Goal: Information Seeking & Learning: Find specific fact

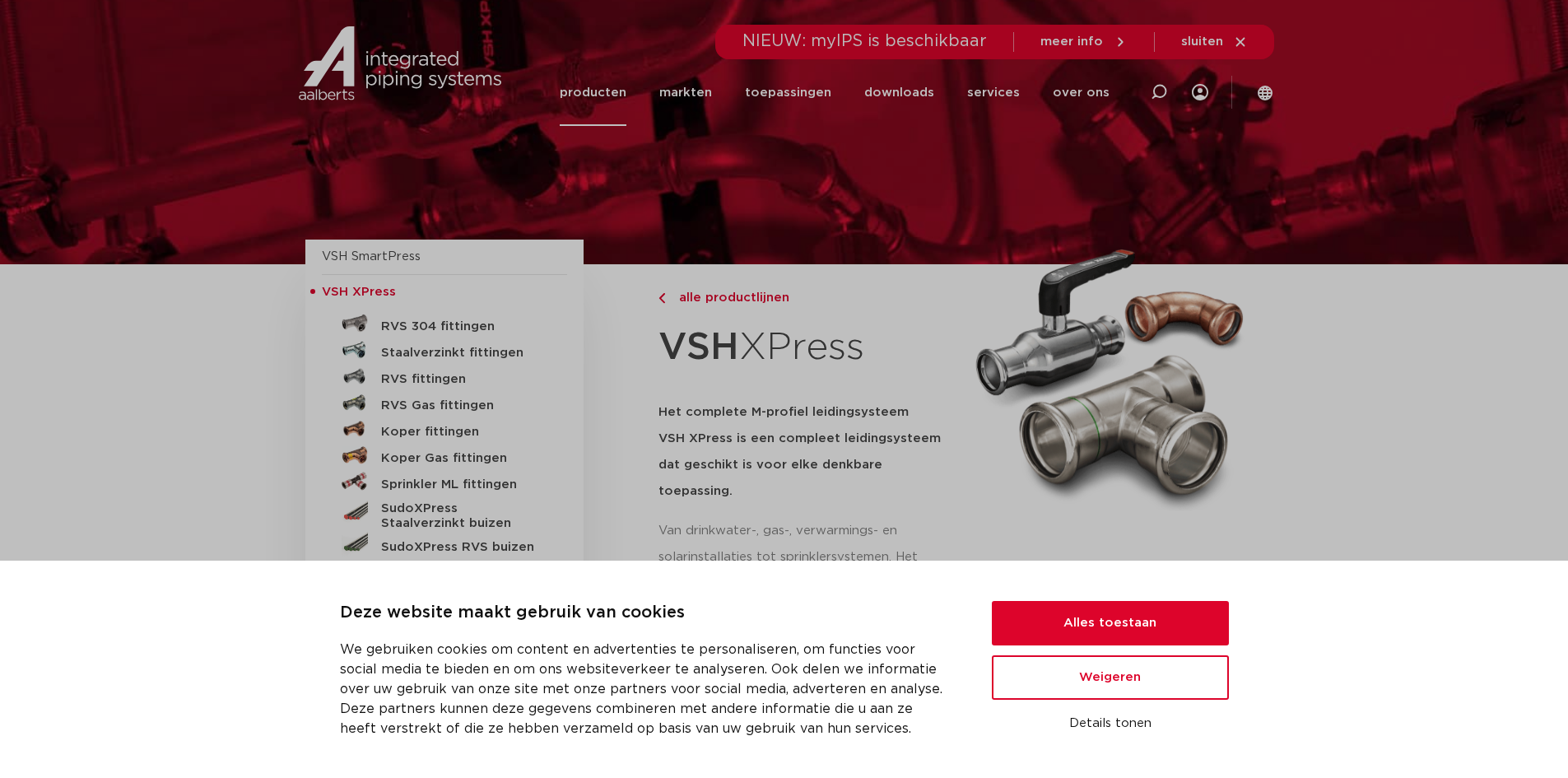
click at [1089, 600] on div "Deze website maakt gebruik van cookies We gebruiken cookies om content en adver…" at bounding box center [784, 669] width 889 height 139
click at [1089, 604] on button "Alles toestaan" at bounding box center [1110, 623] width 237 height 44
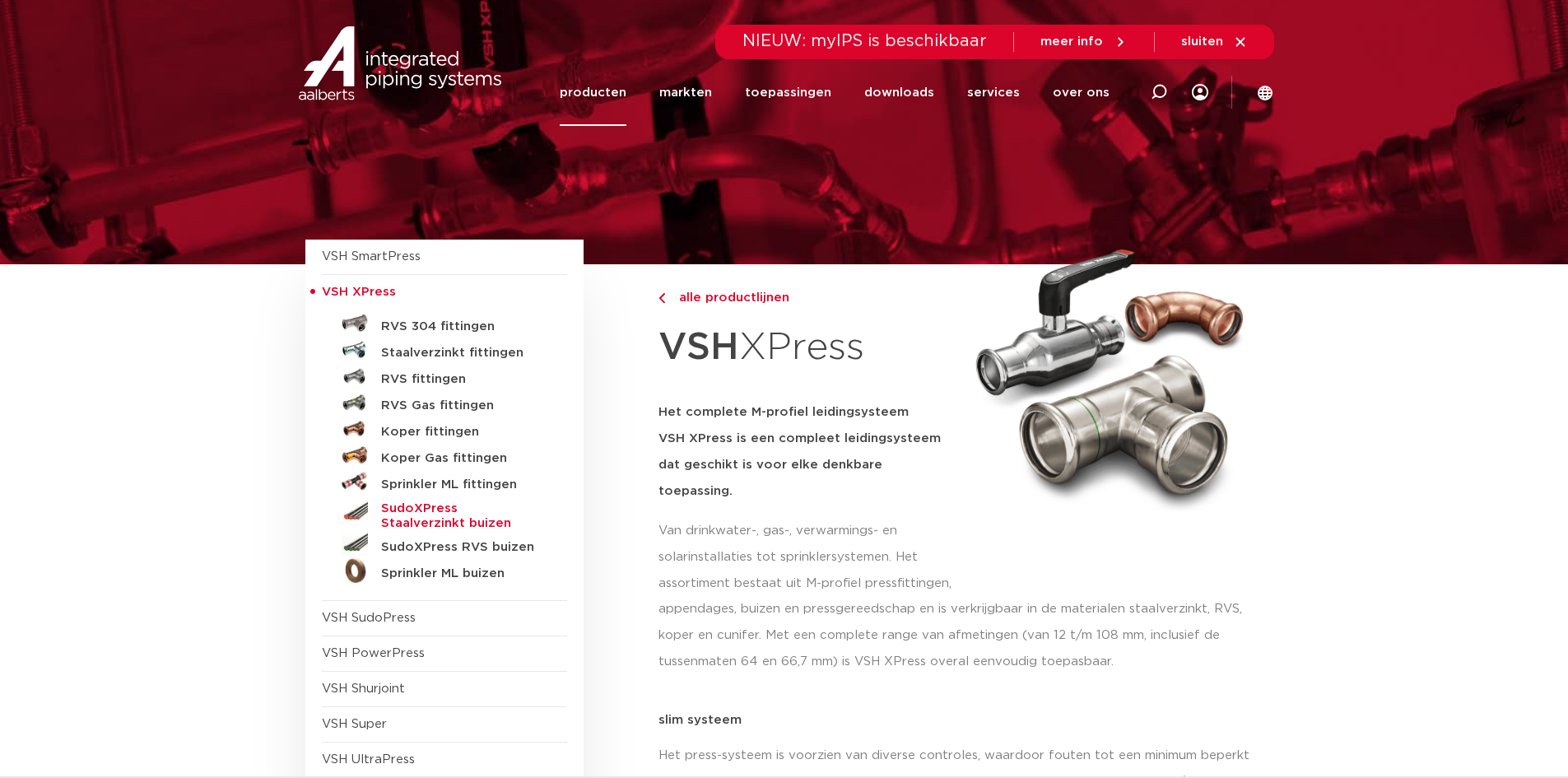
click at [455, 505] on h5 "SudoXPress Staalverzinkt buizen" at bounding box center [462, 516] width 163 height 30
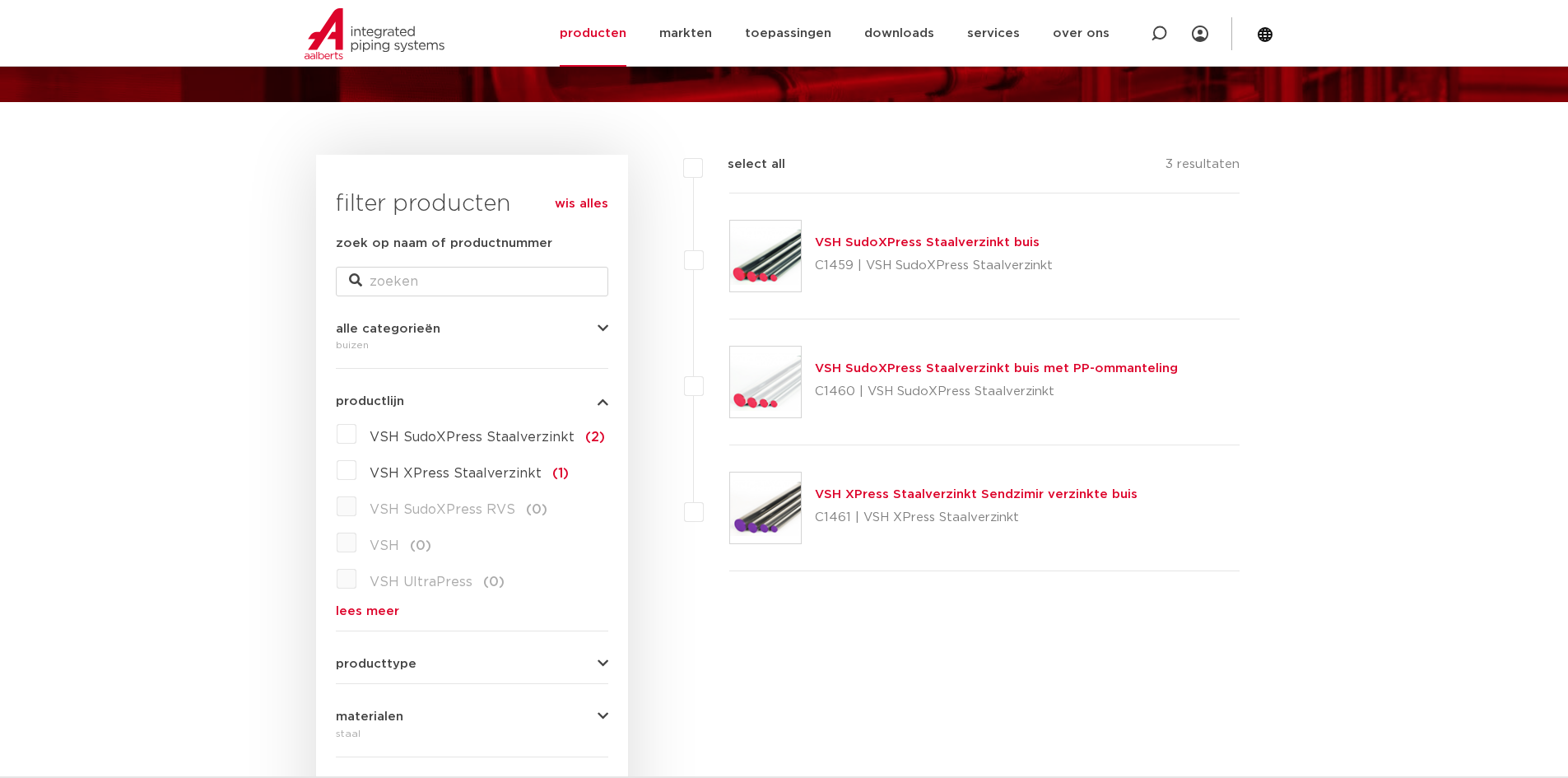
scroll to position [162, 0]
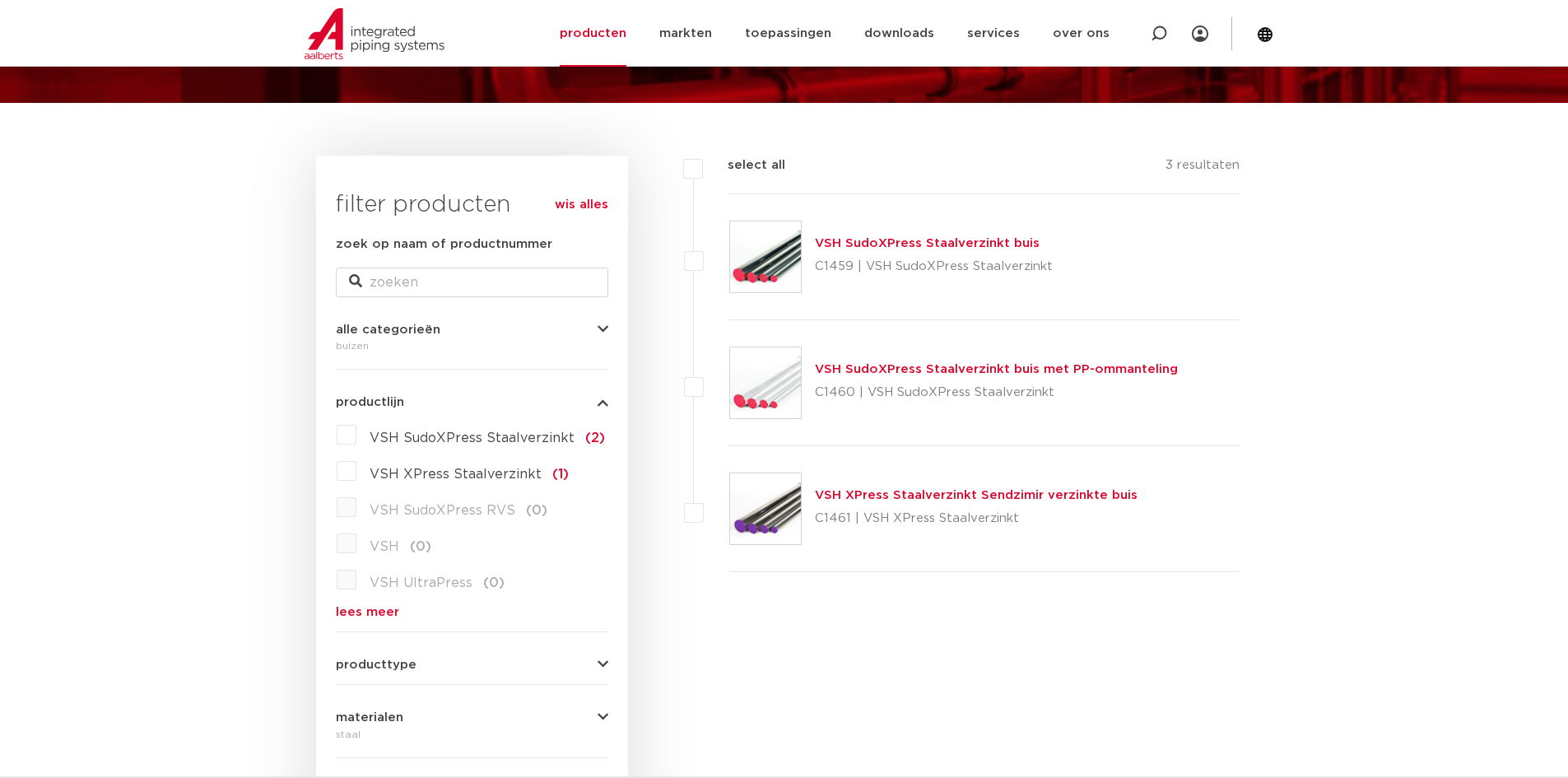
click at [766, 508] on img at bounding box center [765, 509] width 71 height 71
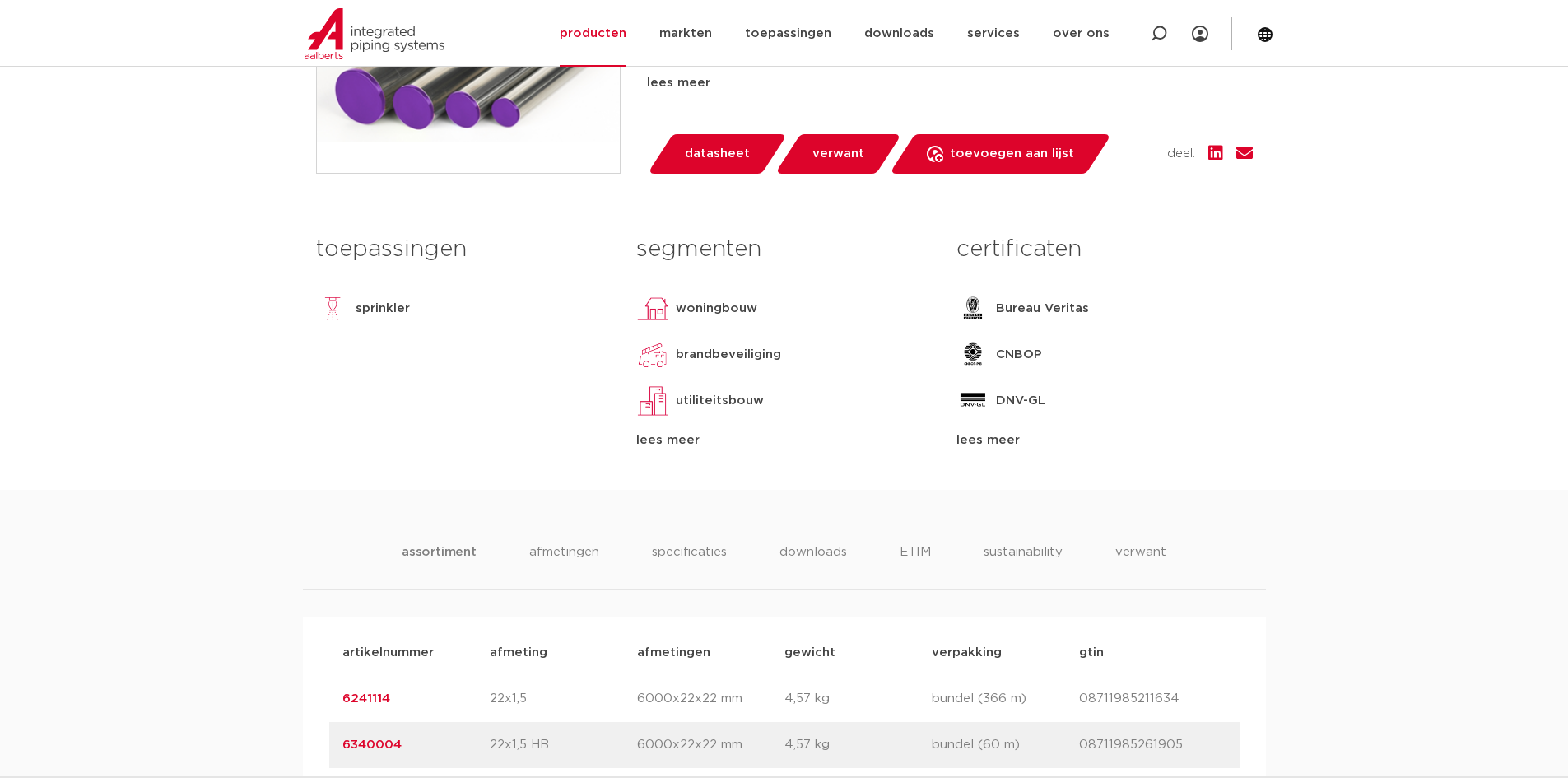
scroll to position [593, 0]
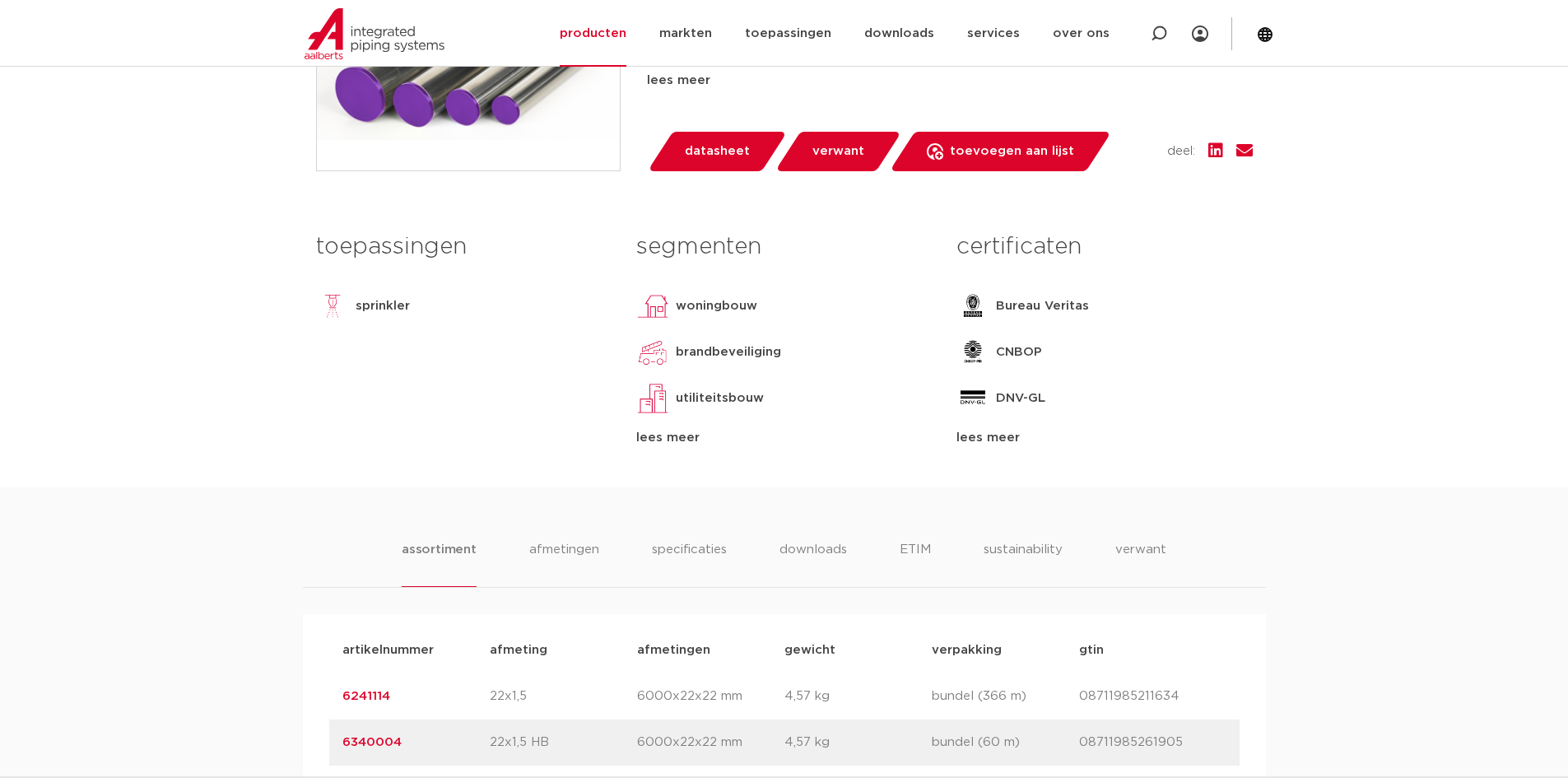
click at [725, 155] on span "datasheet" at bounding box center [717, 151] width 65 height 27
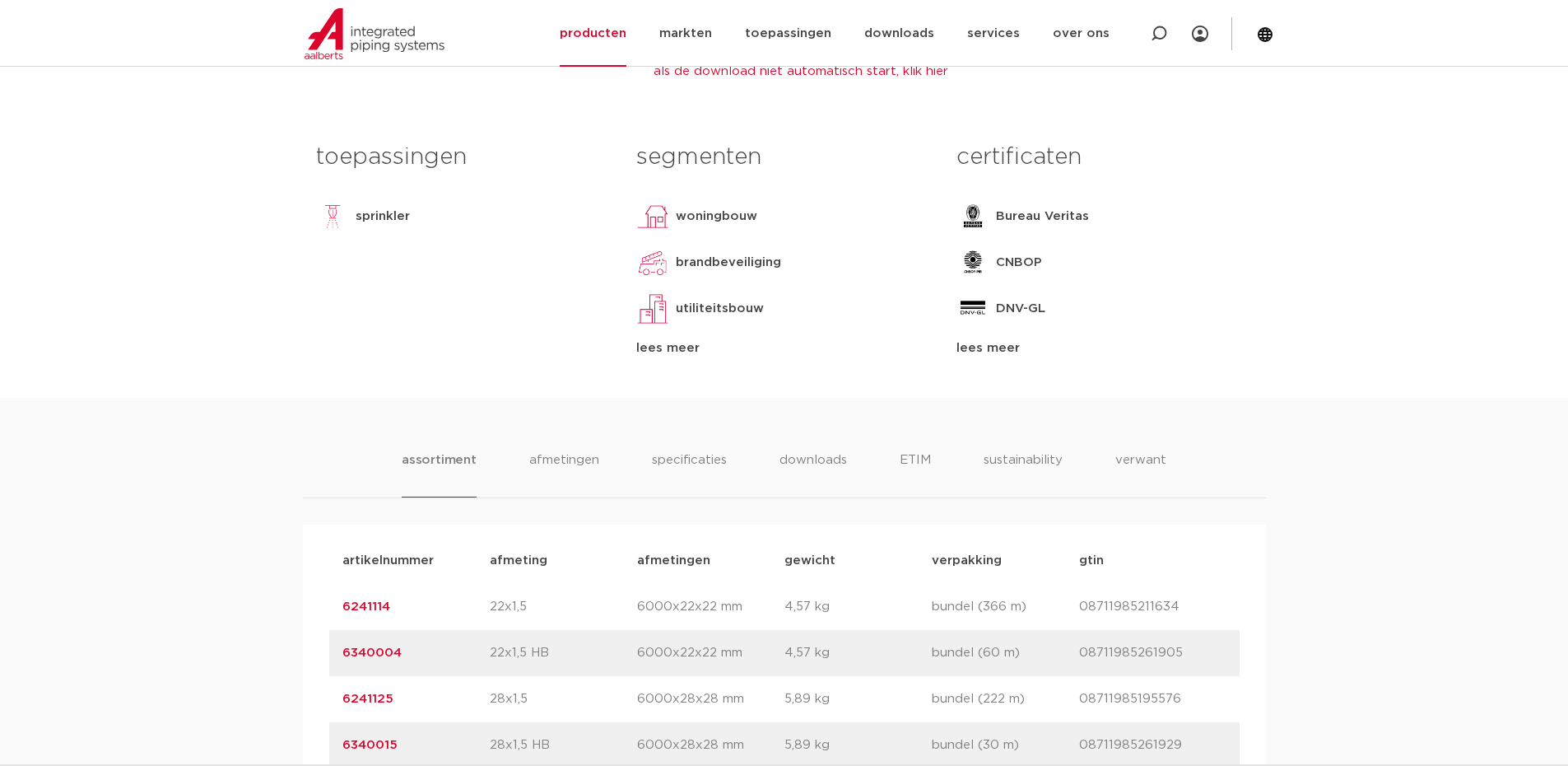
scroll to position [710, 0]
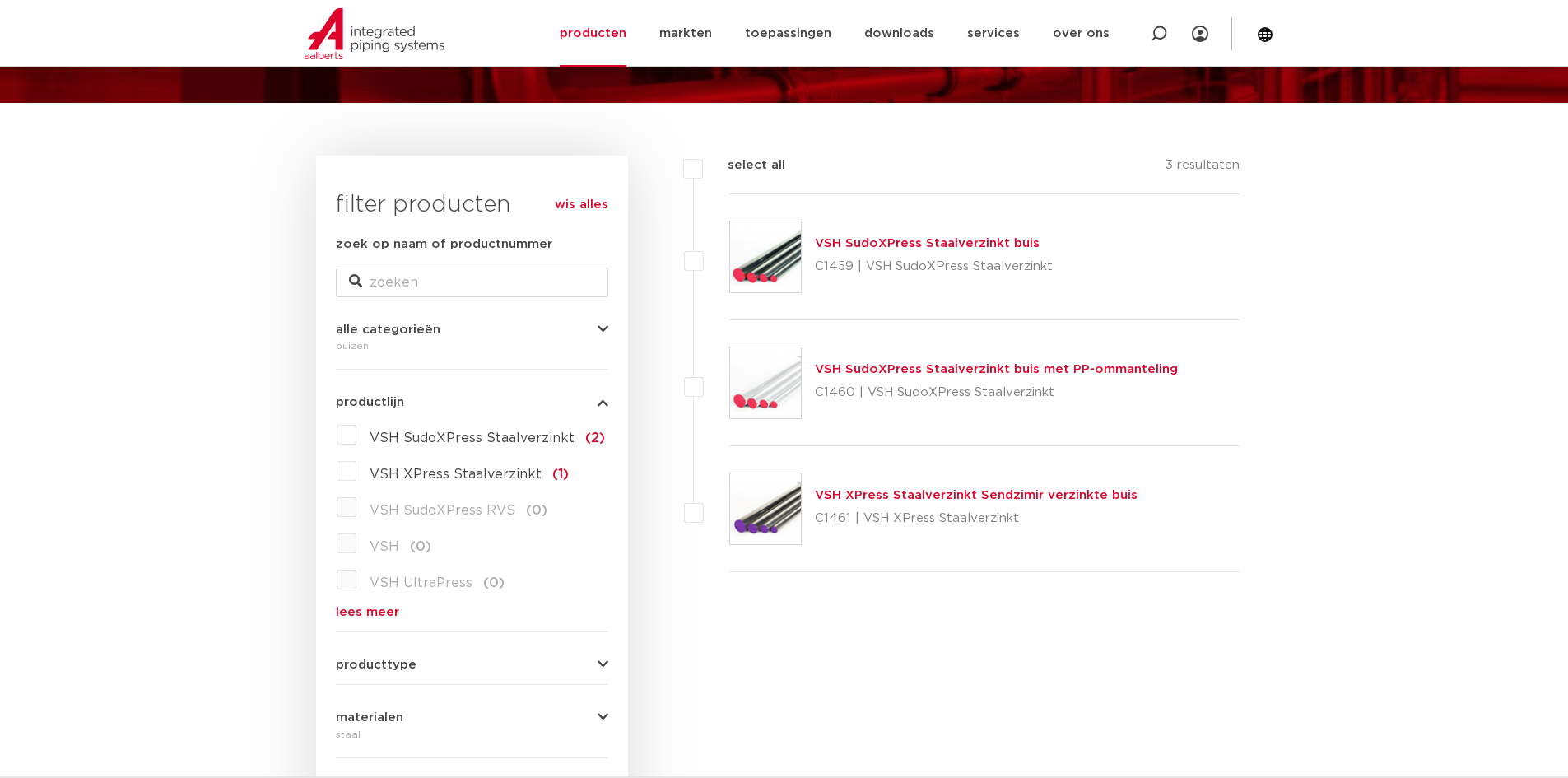
click at [784, 258] on img at bounding box center [765, 256] width 71 height 71
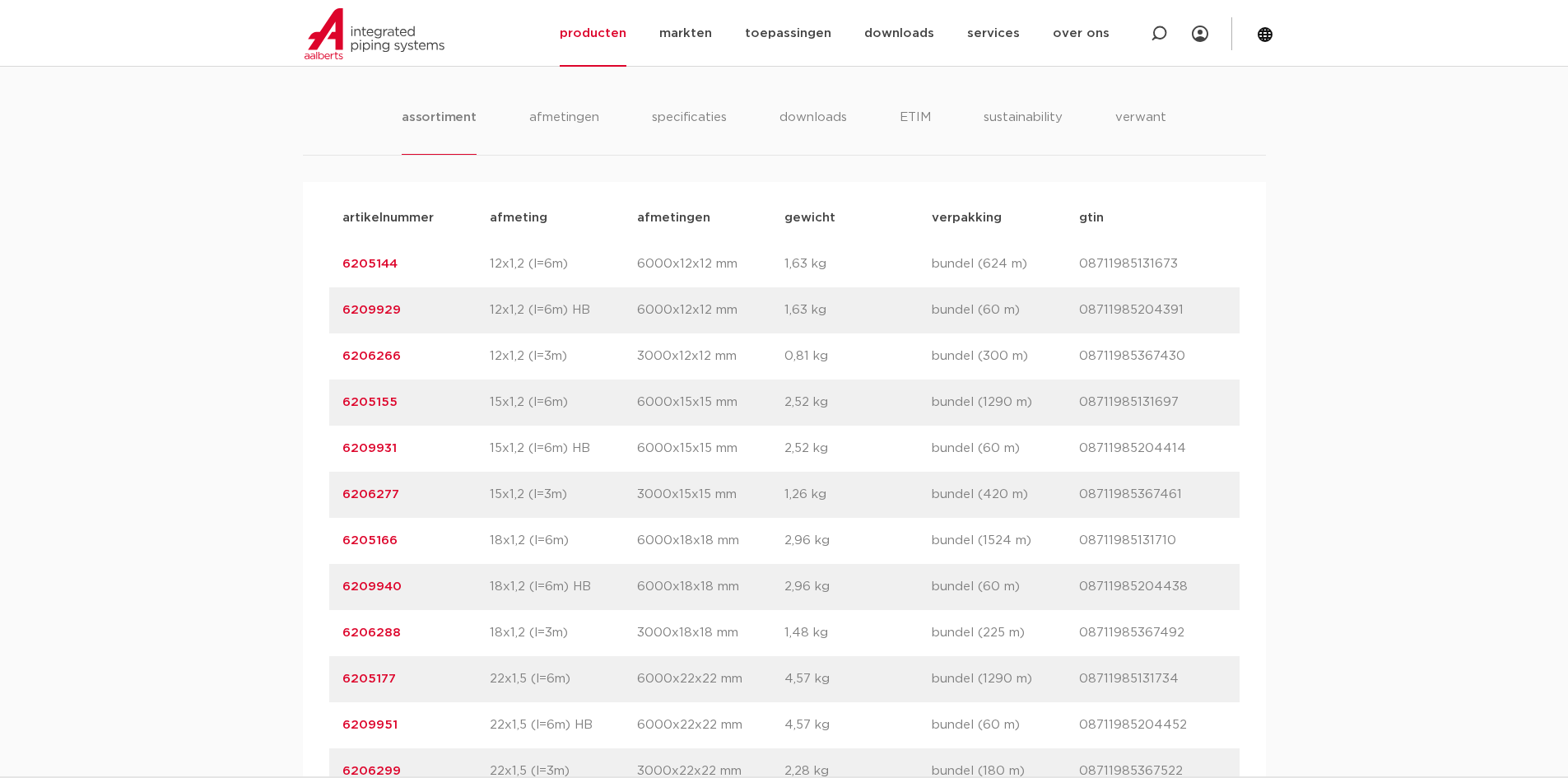
scroll to position [987, 0]
click at [373, 404] on link "6205155" at bounding box center [370, 401] width 56 height 12
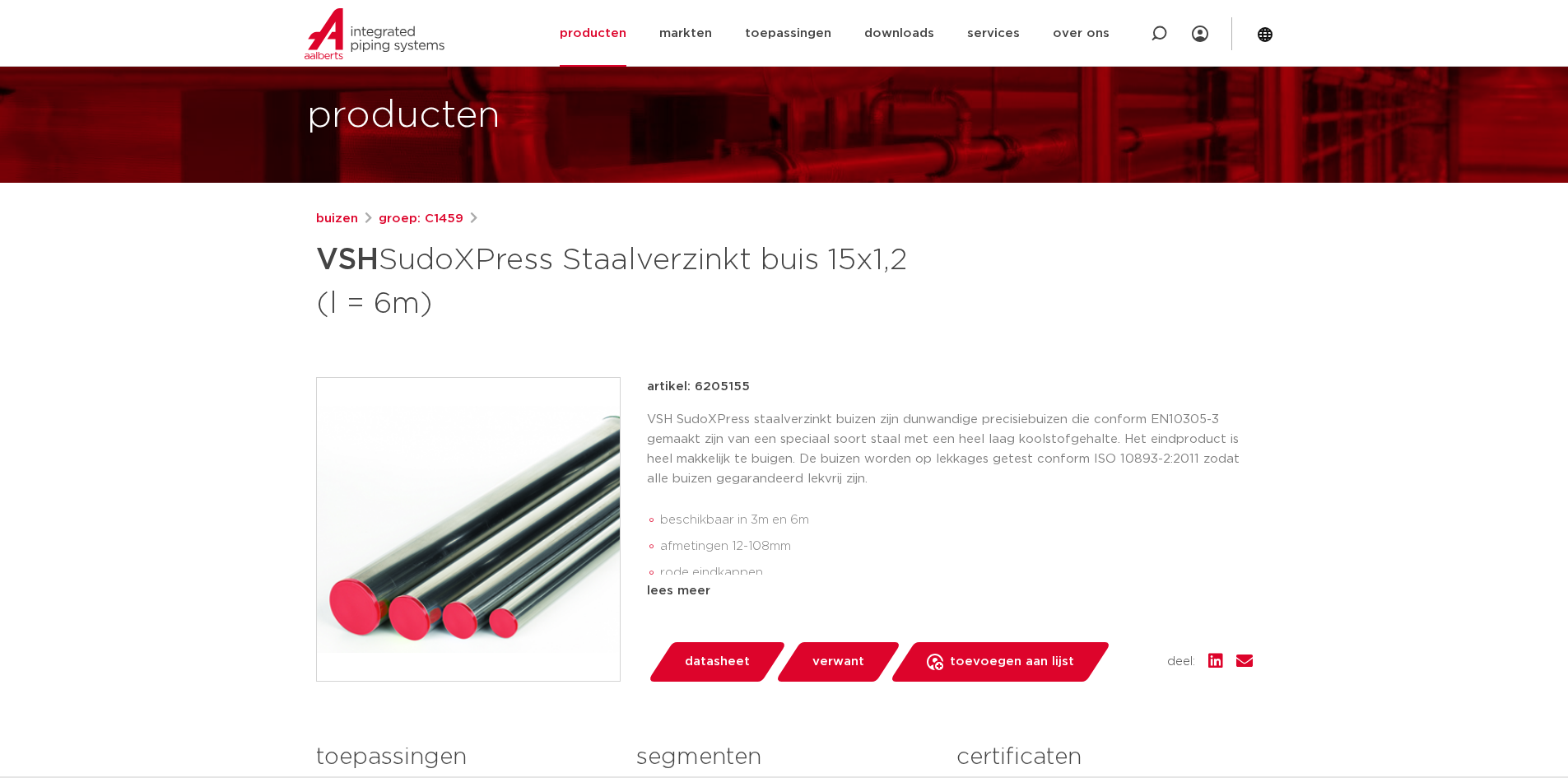
click at [679, 589] on div "lees meer" at bounding box center [949, 591] width 606 height 20
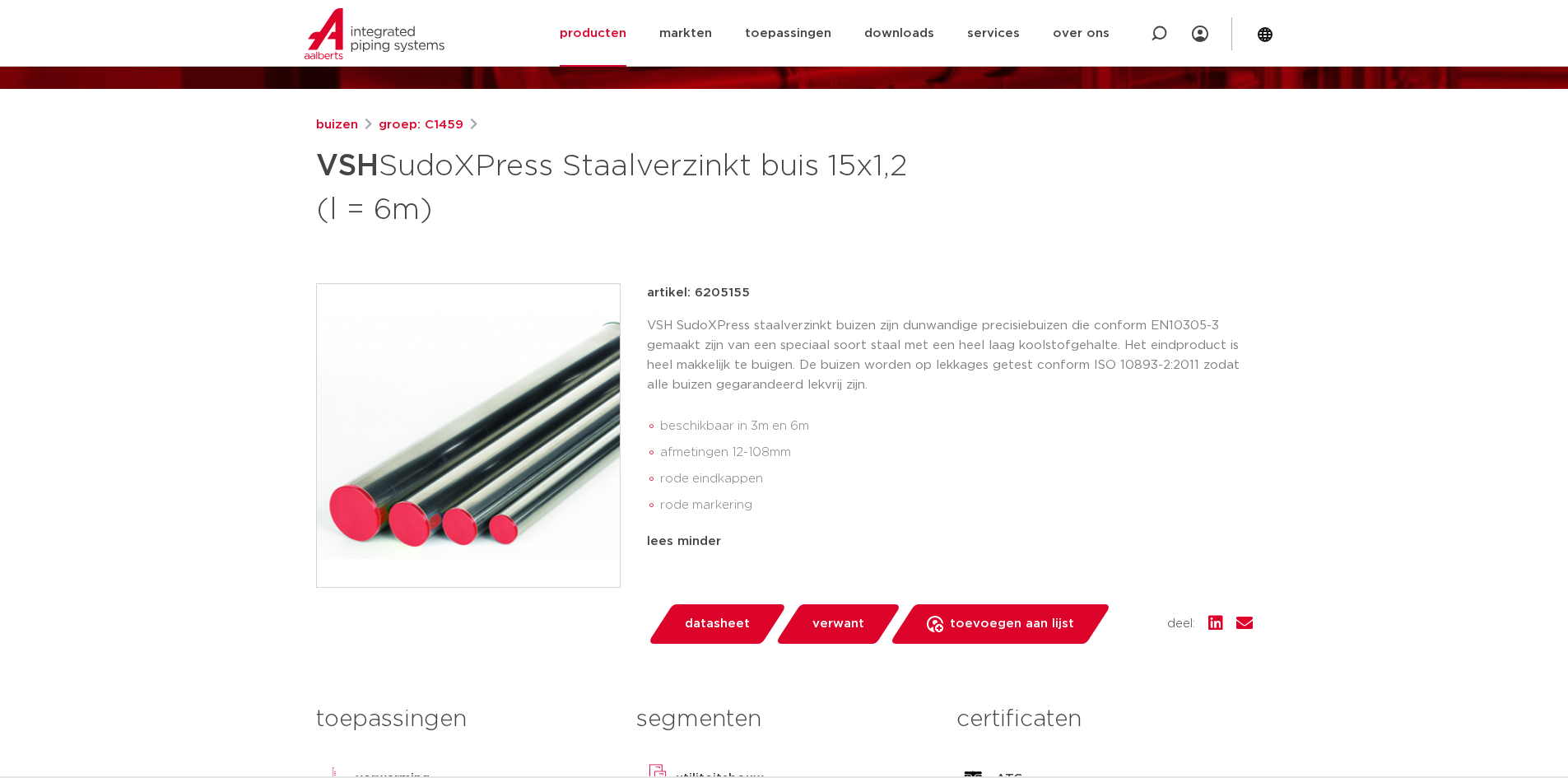
scroll to position [174, 0]
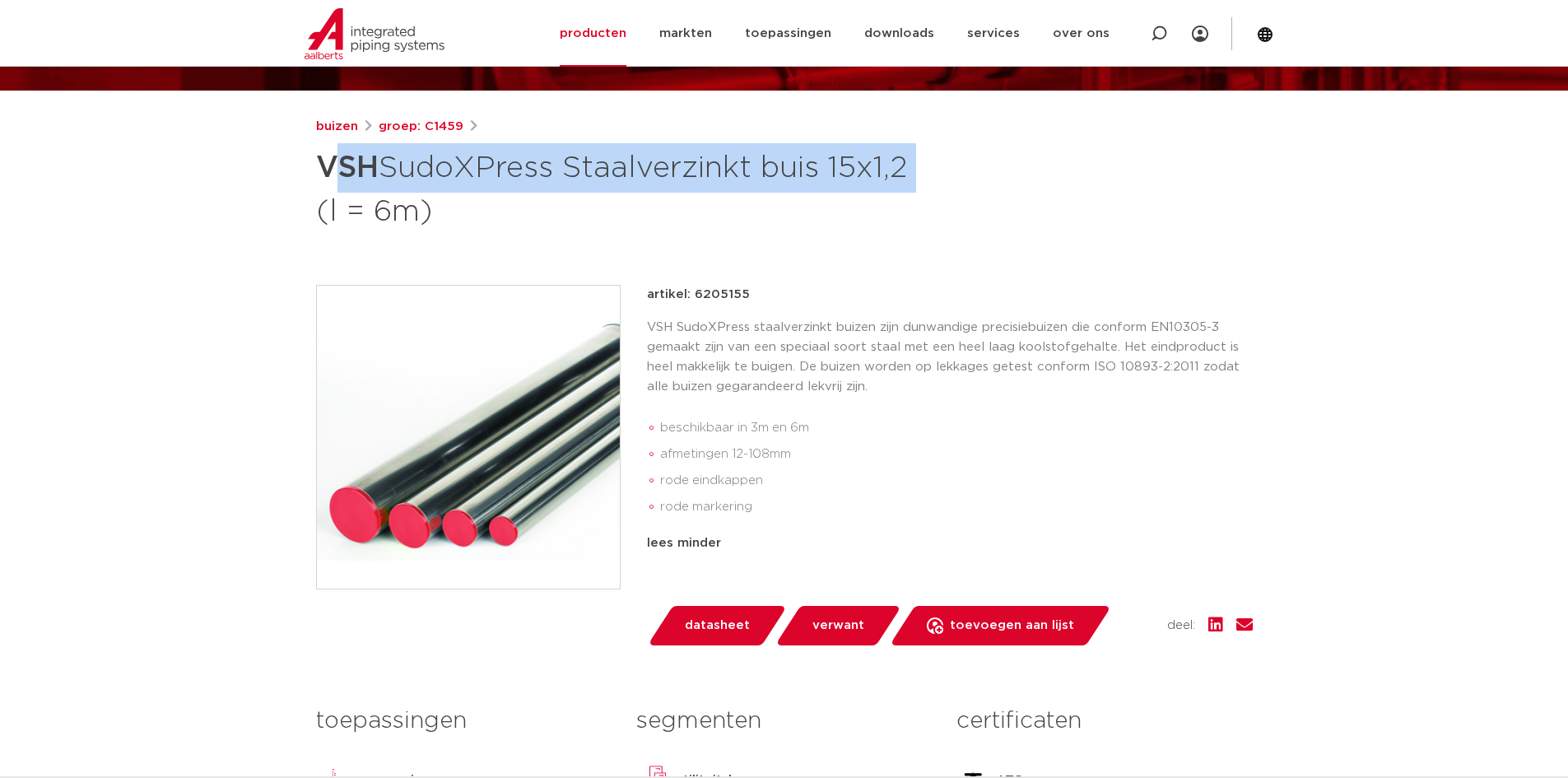
drag, startPoint x: 327, startPoint y: 162, endPoint x: 817, endPoint y: 158, distance: 490.0
click at [919, 157] on h1 "VSH SudoXPress Staalverzinkt buis 15x1,2 (l = 6m)" at bounding box center [625, 188] width 618 height 89
copy h1 "SH SudoXPress Staalverzinkt buis 15x1,2"
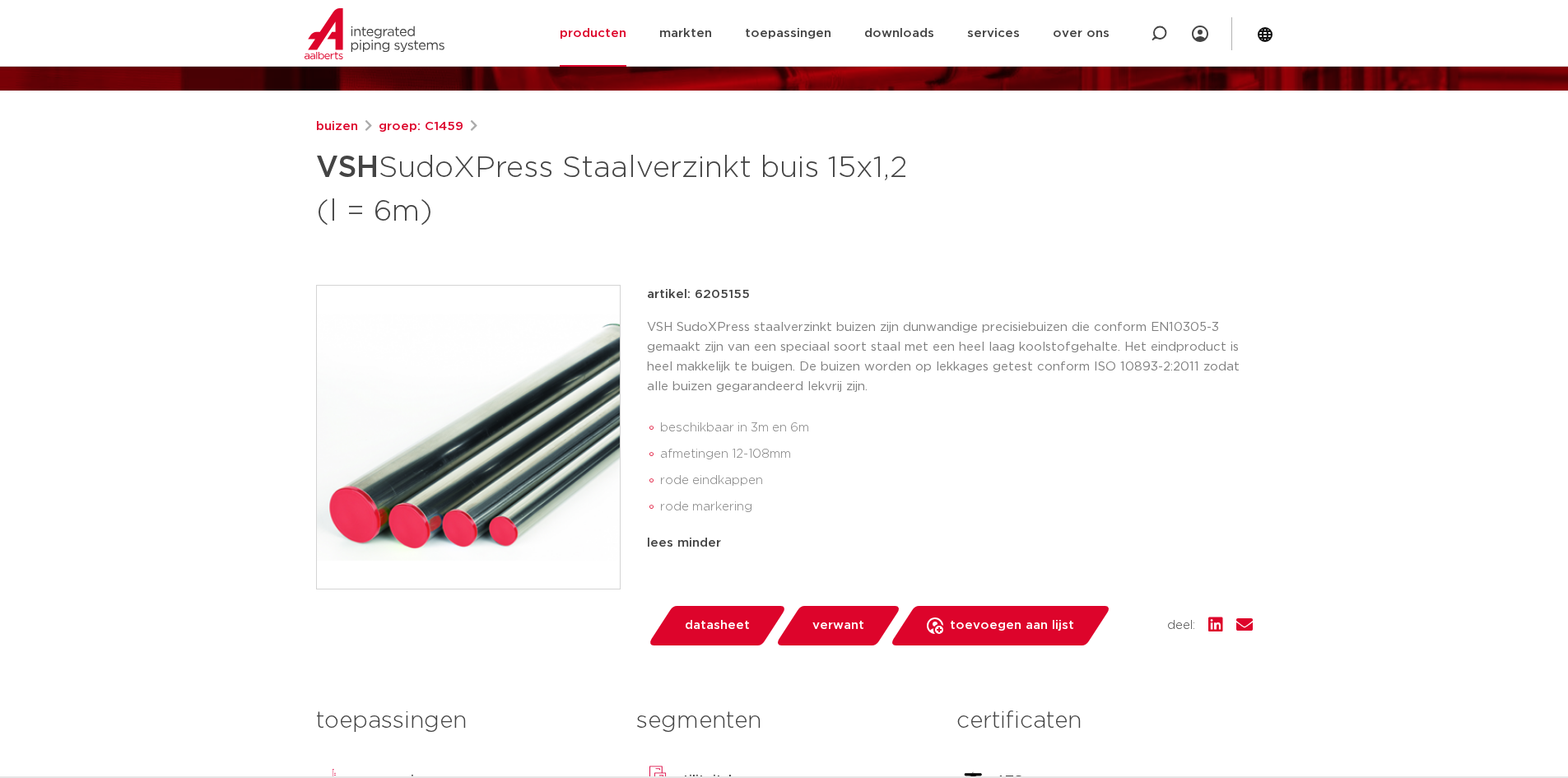
click at [846, 204] on h1 "VSH SudoXPress Staalverzinkt buis 15x1,2 (l = 6m)" at bounding box center [625, 188] width 618 height 89
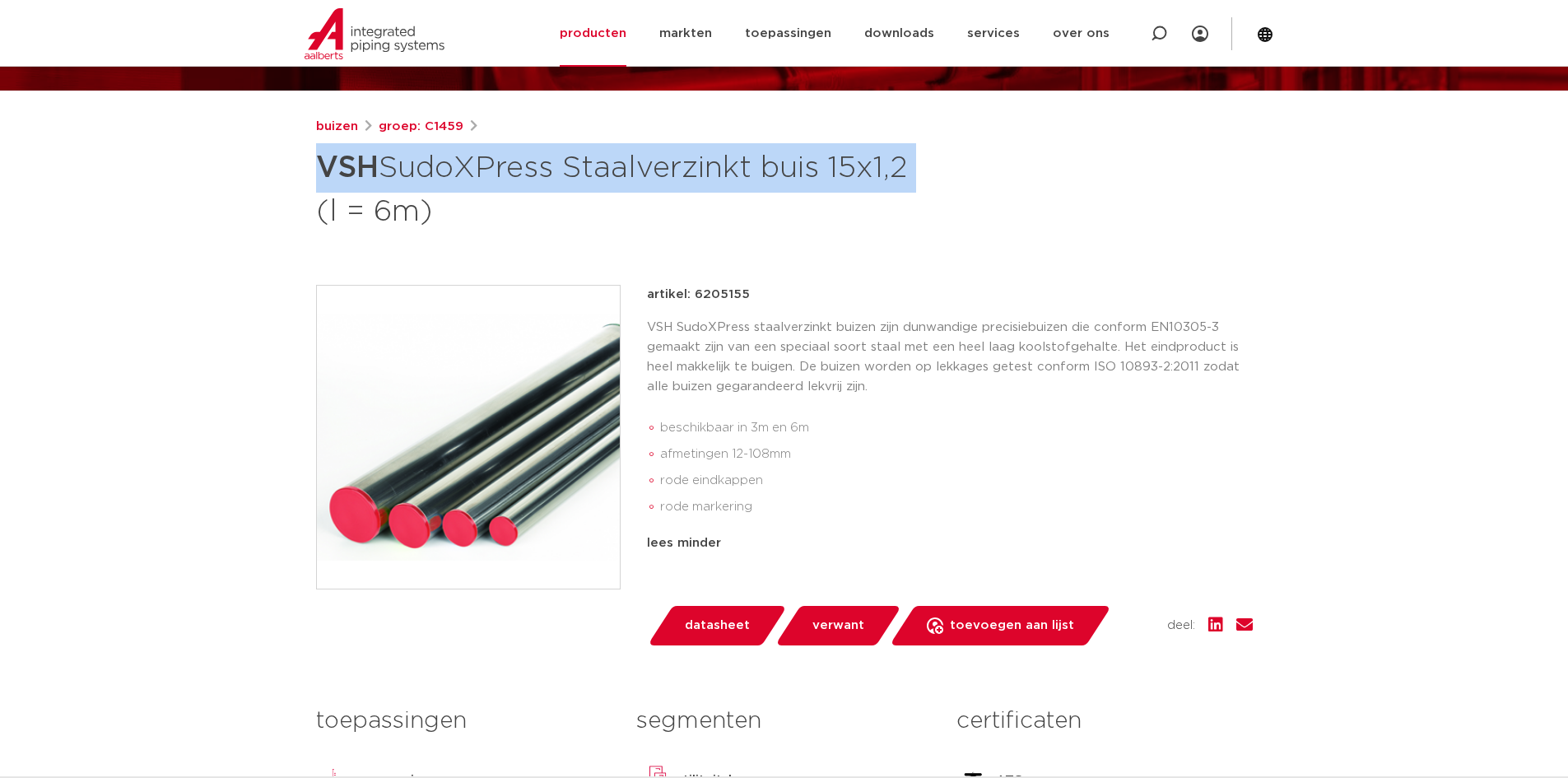
drag, startPoint x: 854, startPoint y: 162, endPoint x: 253, endPoint y: 158, distance: 601.0
copy h1 "VSH SudoXPress Staalverzinkt buis 15x1,2"
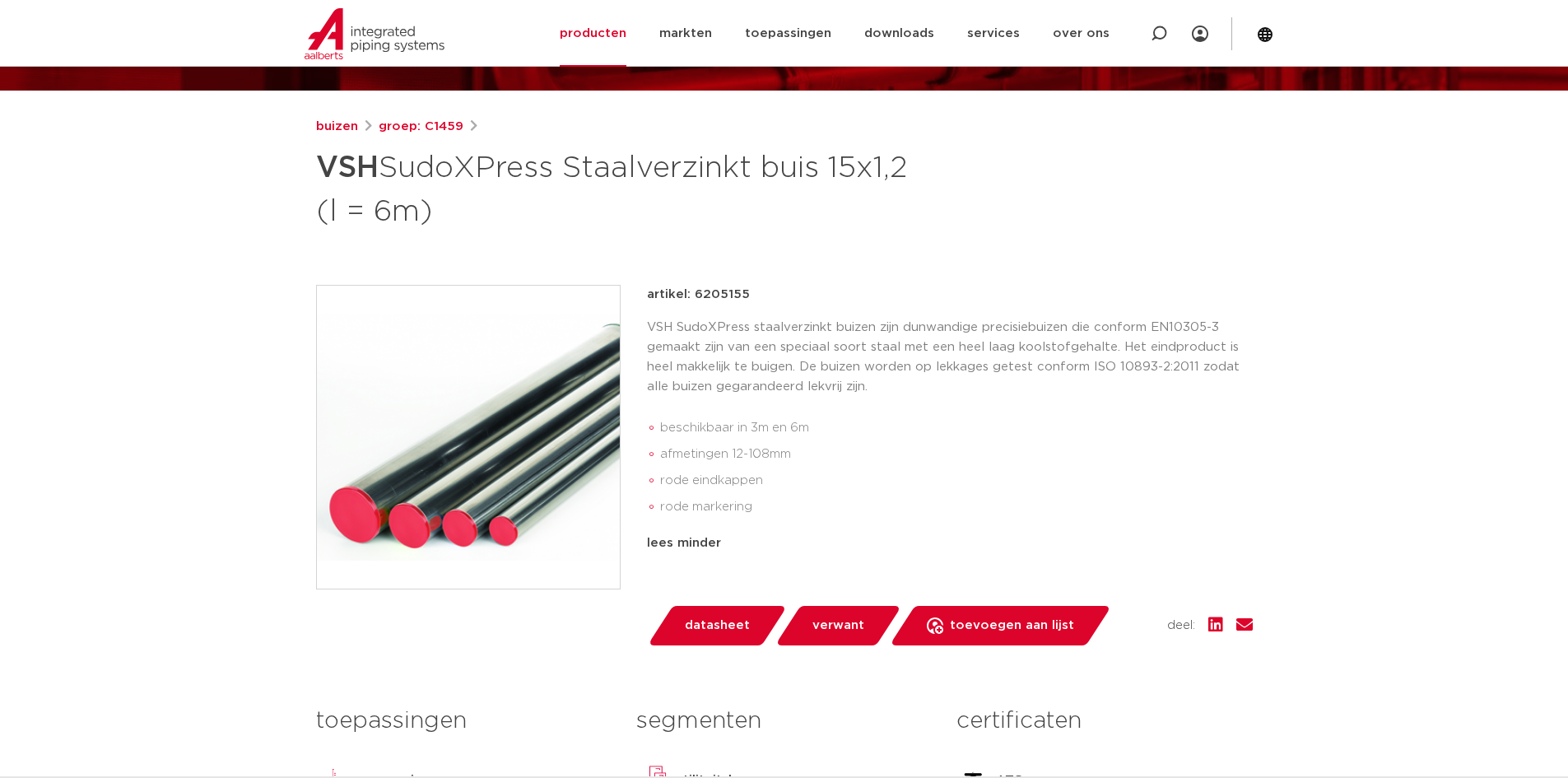
click at [1197, 39] on icon at bounding box center [1200, 33] width 16 height 16
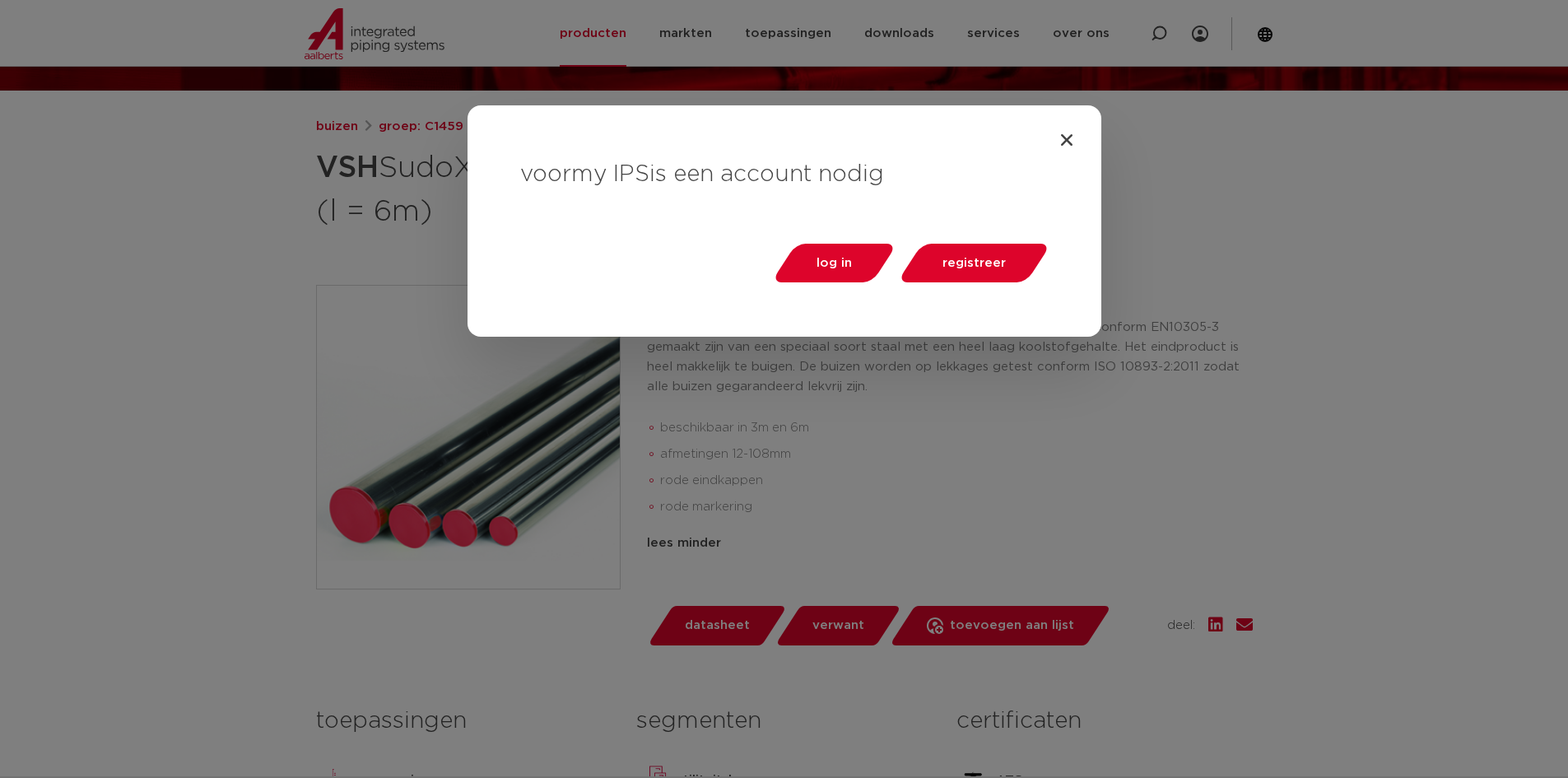
click at [1048, 149] on div "voor my IPS is een account nodig log in registreer" at bounding box center [784, 221] width 634 height 232
click at [1056, 142] on div "voor my IPS is een account nodig log in registreer" at bounding box center [784, 221] width 634 height 232
click at [1067, 139] on icon "Close" at bounding box center [1066, 139] width 16 height 16
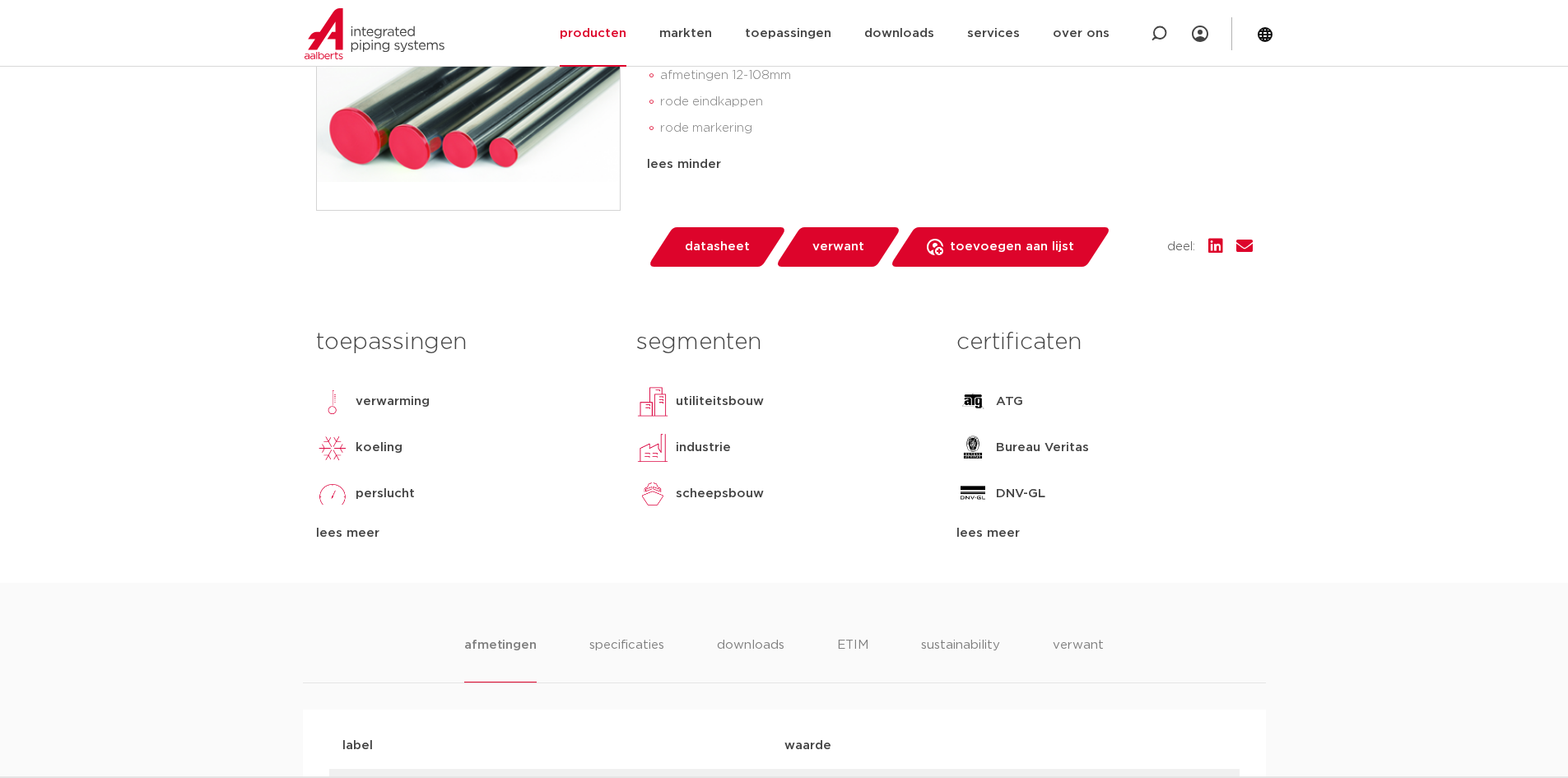
scroll to position [302, 0]
